Goal: Contribute content

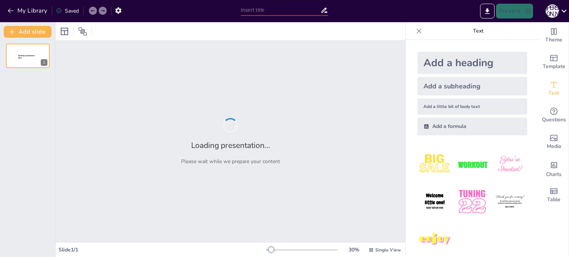
type input "Мова як символ ідентичності: Чому вона важлива?"
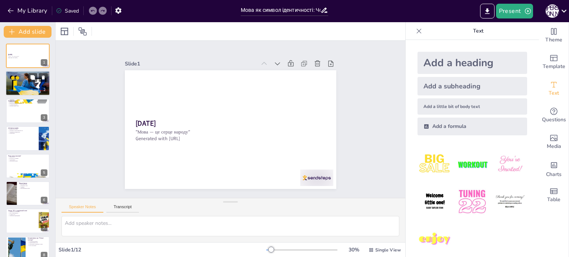
click at [36, 85] on div at bounding box center [28, 83] width 44 height 25
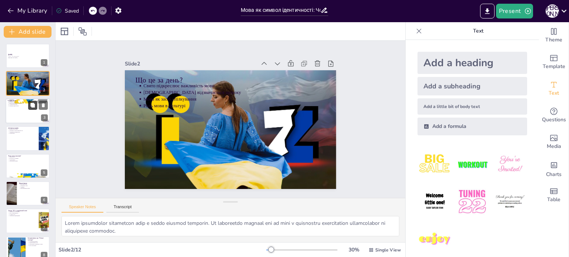
click at [31, 104] on icon at bounding box center [32, 105] width 4 height 4
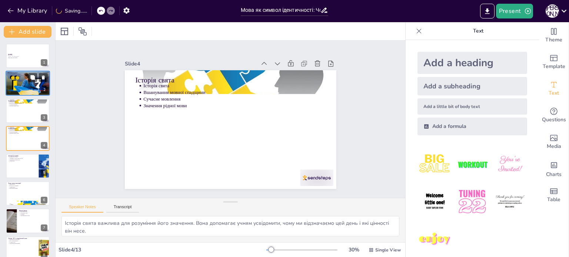
click at [30, 91] on div at bounding box center [28, 83] width 44 height 25
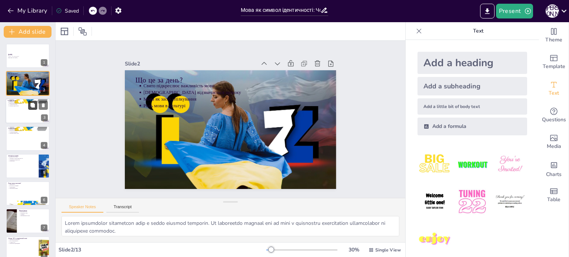
click at [29, 109] on button at bounding box center [32, 105] width 9 height 9
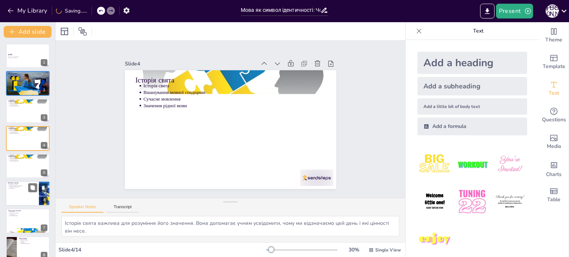
click at [20, 198] on div at bounding box center [28, 193] width 44 height 25
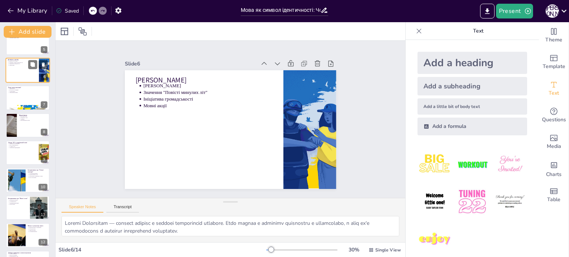
scroll to position [175, 0]
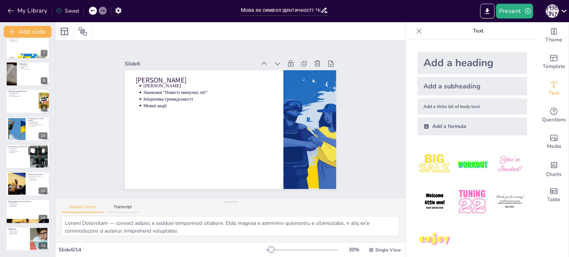
click at [19, 159] on div at bounding box center [28, 156] width 44 height 25
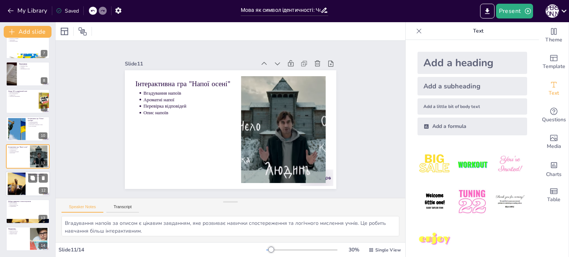
click at [19, 177] on div at bounding box center [17, 184] width 34 height 23
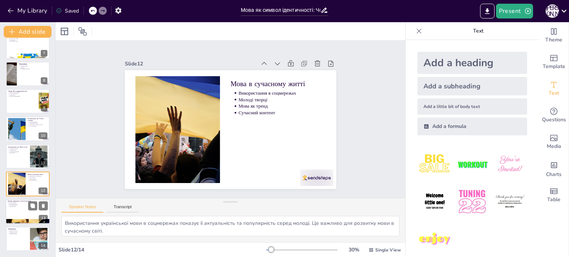
click at [24, 209] on div at bounding box center [28, 211] width 44 height 25
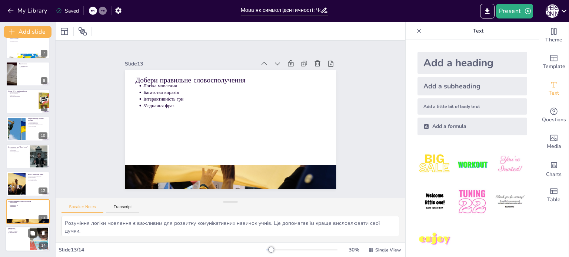
click at [13, 241] on div at bounding box center [28, 239] width 44 height 25
type textarea "Любов до української мови є важливою для її збереження та розвитку. Це спонукає…"
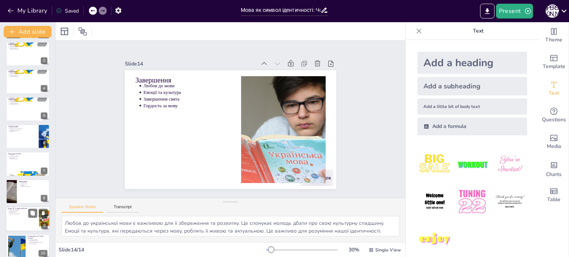
scroll to position [38, 0]
